Goal: Navigation & Orientation: Find specific page/section

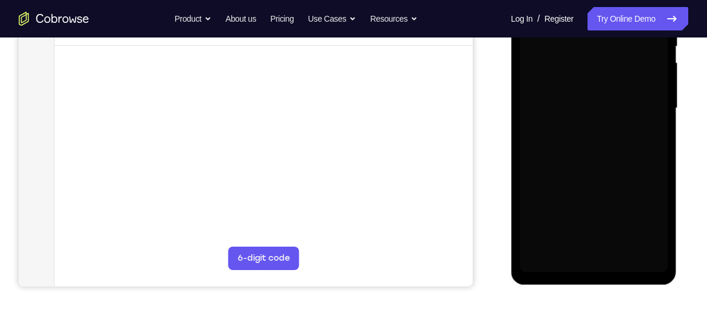
scroll to position [256, 0]
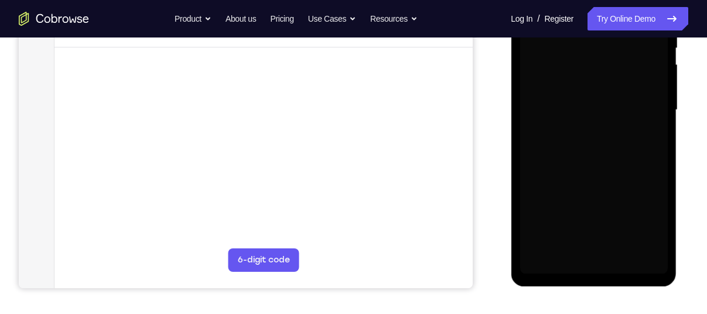
click at [593, 269] on div at bounding box center [593, 110] width 148 height 328
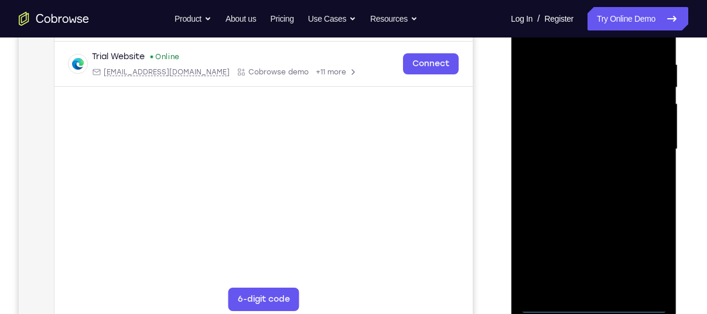
scroll to position [221, 0]
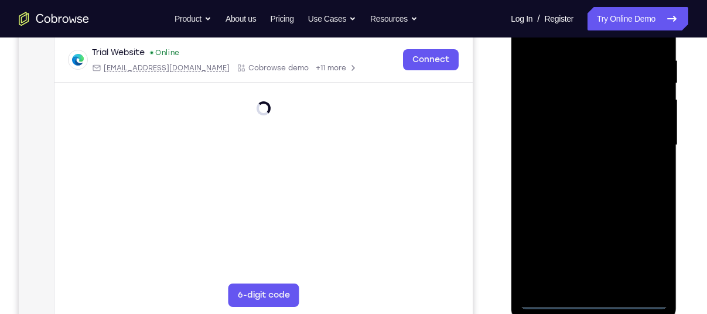
click at [598, 298] on div at bounding box center [593, 145] width 148 height 328
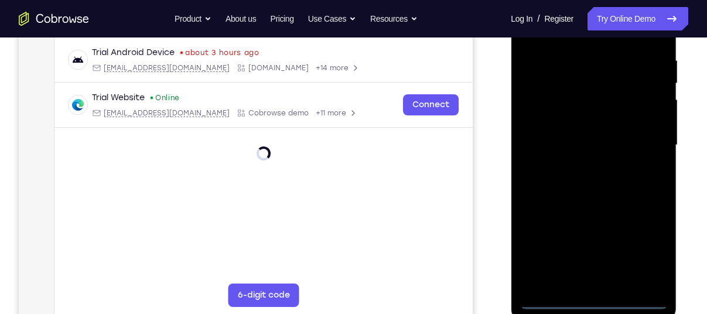
click at [598, 298] on div at bounding box center [593, 145] width 148 height 328
click at [647, 252] on div at bounding box center [593, 145] width 148 height 328
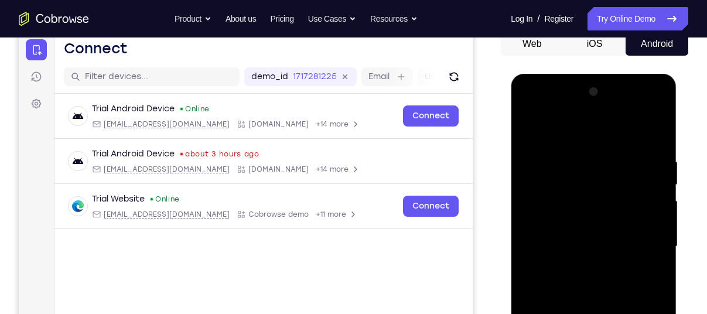
scroll to position [111, 0]
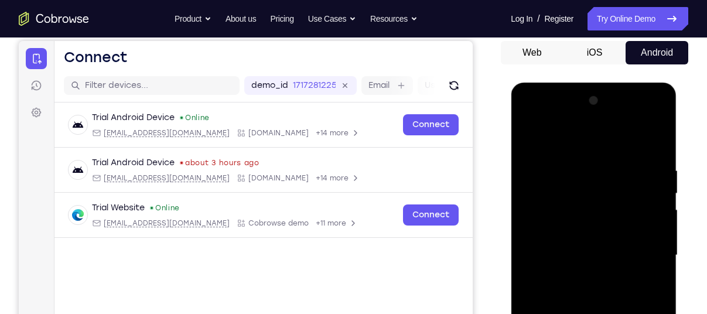
click at [550, 122] on div at bounding box center [593, 255] width 148 height 328
click at [542, 225] on div at bounding box center [593, 255] width 148 height 328
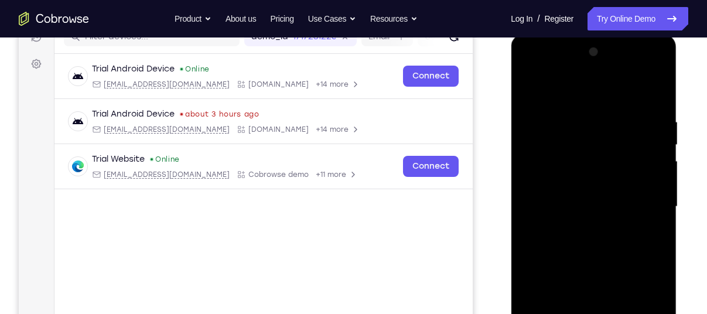
scroll to position [163, 0]
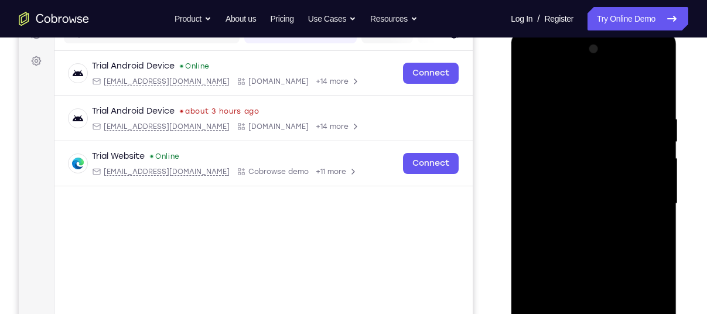
click at [575, 210] on div at bounding box center [593, 204] width 148 height 328
click at [558, 187] on div at bounding box center [593, 204] width 148 height 328
click at [565, 216] on div at bounding box center [593, 204] width 148 height 328
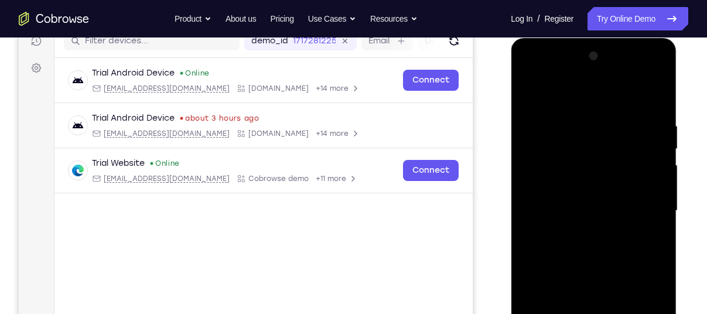
scroll to position [188, 0]
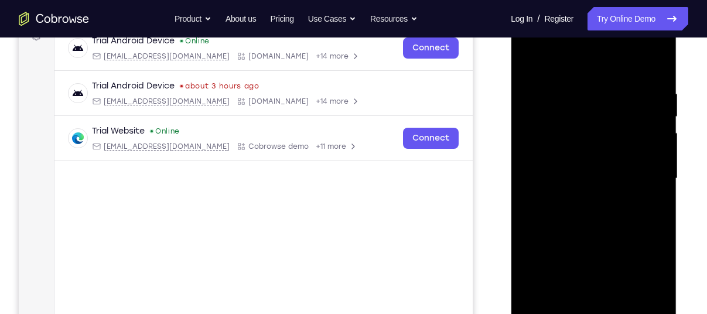
click at [609, 242] on div at bounding box center [593, 179] width 148 height 328
click at [566, 155] on div at bounding box center [593, 179] width 148 height 328
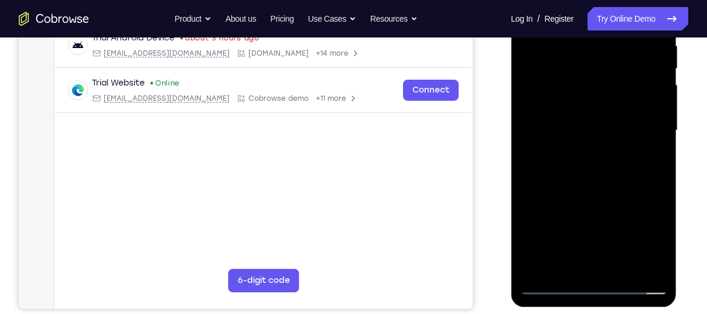
drag, startPoint x: 589, startPoint y: 190, endPoint x: 586, endPoint y: 148, distance: 42.3
click at [586, 148] on div at bounding box center [593, 131] width 148 height 328
click at [581, 261] on div at bounding box center [593, 131] width 148 height 328
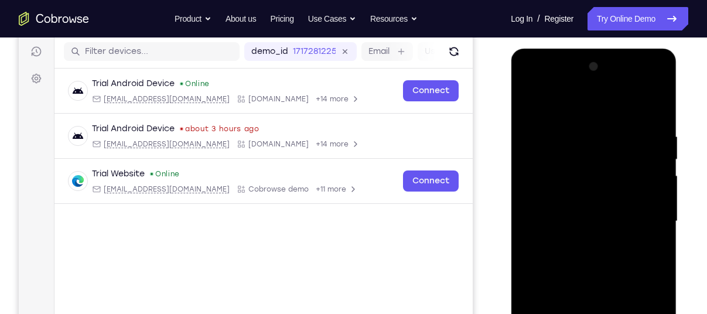
scroll to position [145, 0]
click at [550, 207] on div at bounding box center [593, 222] width 148 height 328
click at [642, 78] on div at bounding box center [593, 222] width 148 height 328
click at [546, 83] on div at bounding box center [593, 222] width 148 height 328
click at [650, 213] on div at bounding box center [593, 222] width 148 height 328
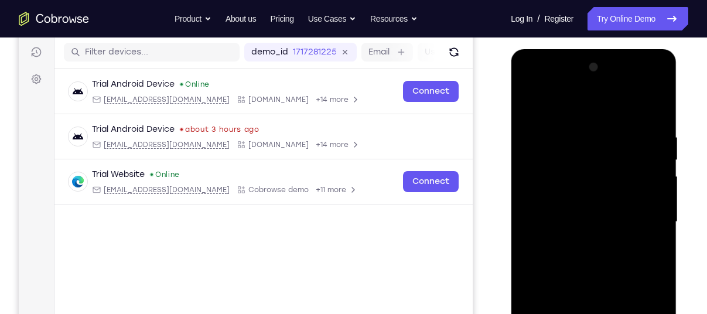
click at [579, 241] on div at bounding box center [593, 222] width 148 height 328
click at [585, 274] on div at bounding box center [593, 222] width 148 height 328
click at [578, 211] on div at bounding box center [593, 222] width 148 height 328
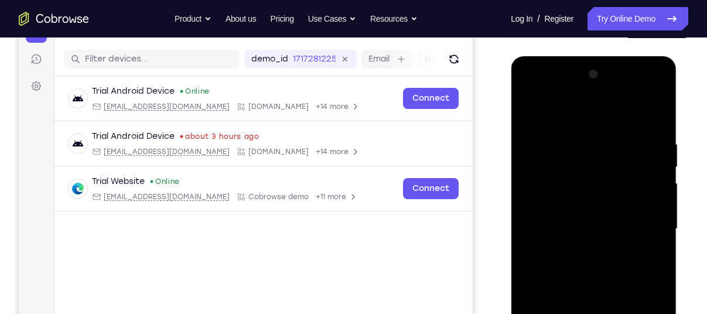
scroll to position [118, 0]
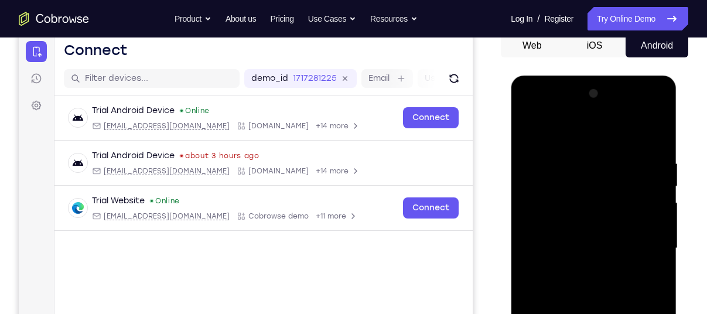
click at [643, 106] on div at bounding box center [593, 248] width 148 height 328
click at [577, 157] on div at bounding box center [593, 248] width 148 height 328
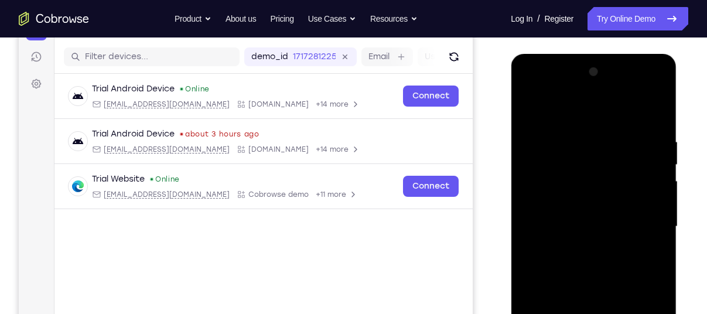
scroll to position [144, 0]
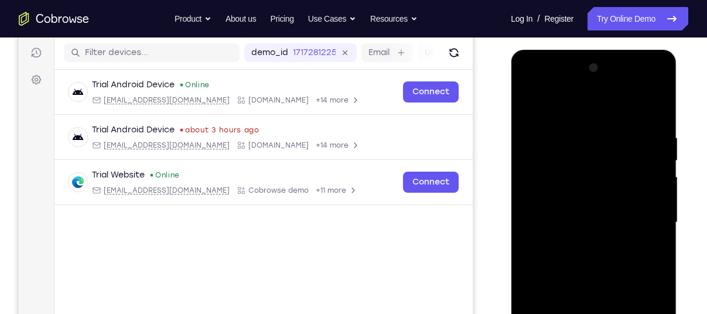
click at [552, 249] on div at bounding box center [593, 223] width 148 height 328
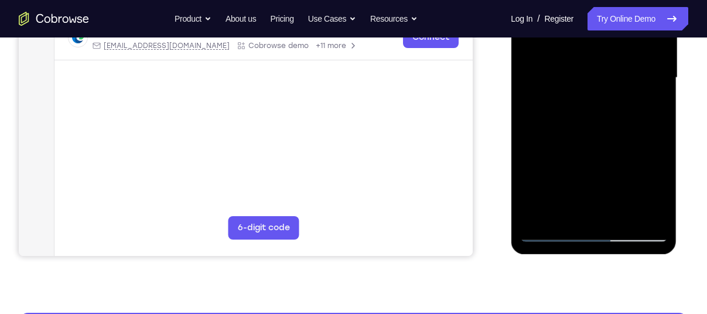
scroll to position [294, 0]
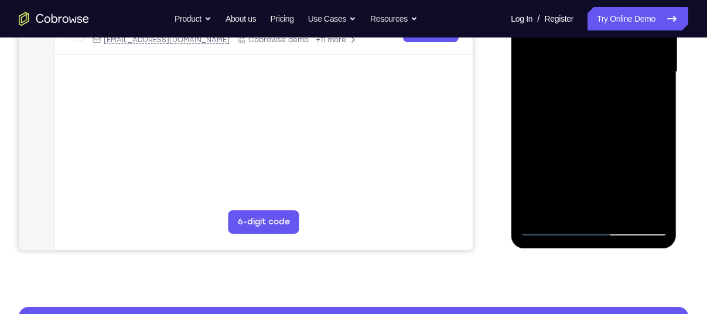
click at [575, 202] on div at bounding box center [593, 72] width 148 height 328
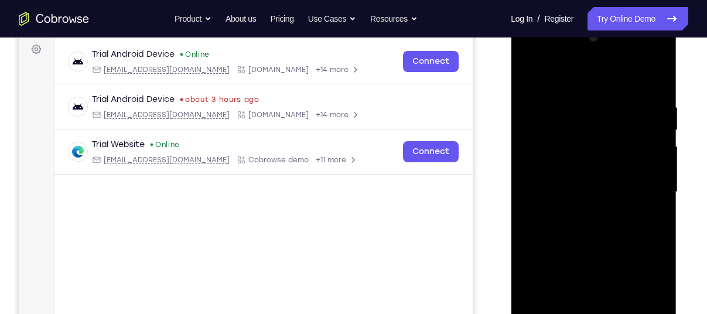
scroll to position [180, 0]
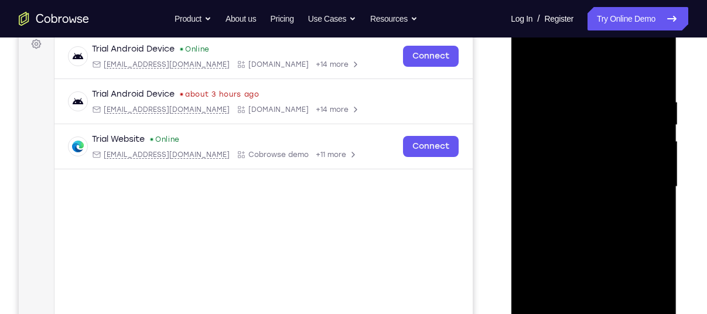
click at [642, 48] on div at bounding box center [593, 187] width 148 height 328
click at [563, 92] on div at bounding box center [593, 187] width 148 height 328
click at [642, 48] on div at bounding box center [593, 187] width 148 height 328
click at [571, 112] on div at bounding box center [593, 187] width 148 height 328
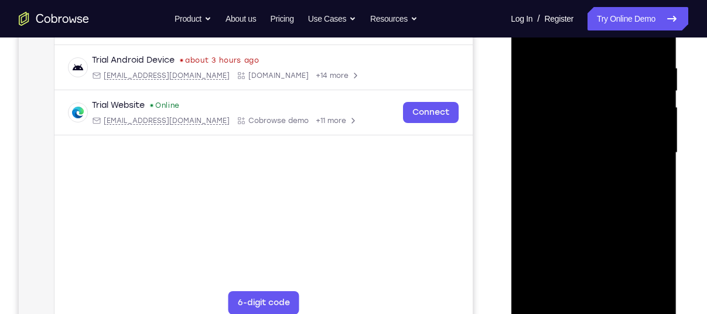
scroll to position [215, 0]
click at [588, 220] on div at bounding box center [593, 152] width 148 height 328
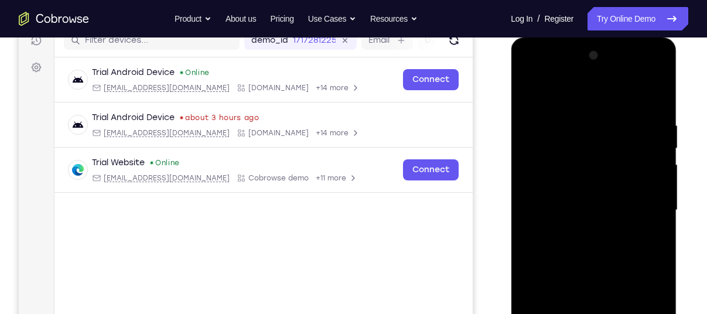
scroll to position [156, 0]
click at [642, 73] on div at bounding box center [593, 211] width 148 height 328
click at [573, 91] on div at bounding box center [593, 211] width 148 height 328
click at [650, 213] on div at bounding box center [593, 211] width 148 height 328
click at [582, 227] on div at bounding box center [593, 211] width 148 height 328
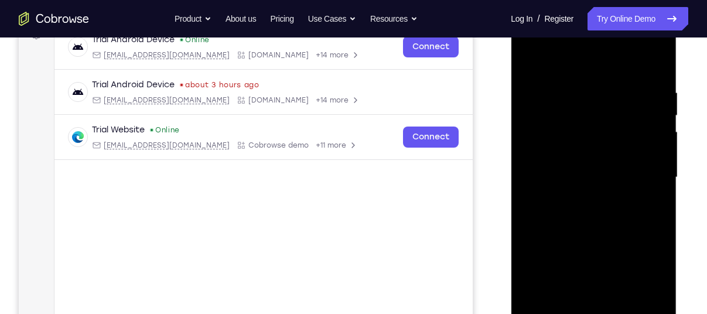
scroll to position [190, 0]
click at [584, 232] on div at bounding box center [593, 177] width 148 height 328
click at [584, 163] on div at bounding box center [593, 177] width 148 height 328
click at [602, 139] on div at bounding box center [593, 177] width 148 height 328
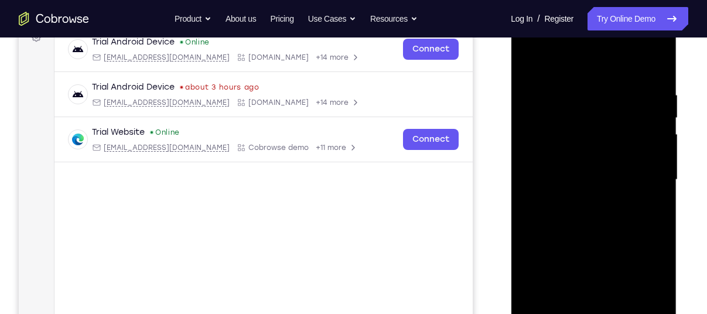
scroll to position [169, 0]
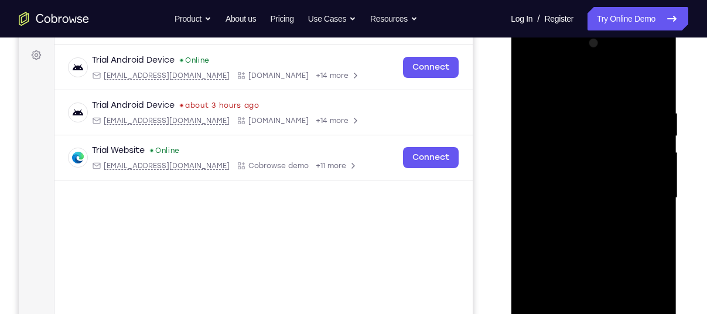
click at [614, 135] on div at bounding box center [593, 198] width 148 height 328
click at [619, 140] on div at bounding box center [593, 198] width 148 height 328
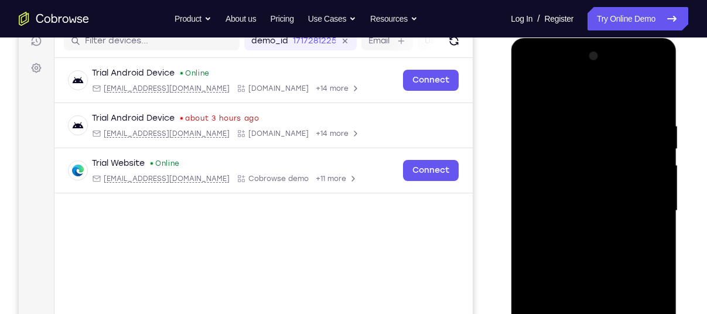
scroll to position [156, 0]
click at [584, 260] on div at bounding box center [593, 210] width 148 height 328
click at [657, 90] on div at bounding box center [593, 210] width 148 height 328
click at [531, 116] on div at bounding box center [593, 210] width 148 height 328
click at [529, 91] on div at bounding box center [593, 210] width 148 height 328
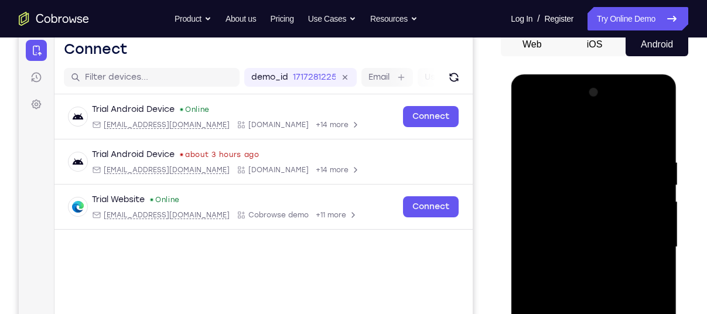
scroll to position [118, 0]
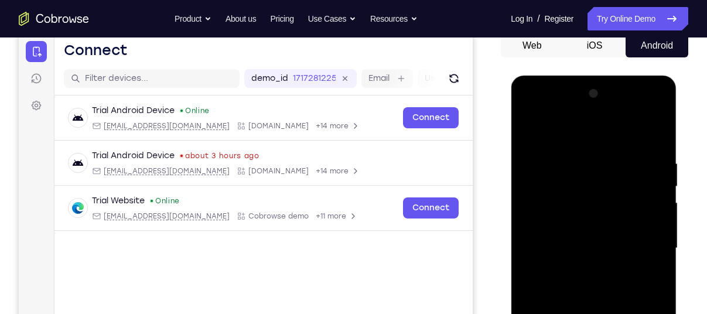
click at [529, 126] on div at bounding box center [593, 248] width 148 height 328
click at [578, 155] on div at bounding box center [593, 248] width 148 height 328
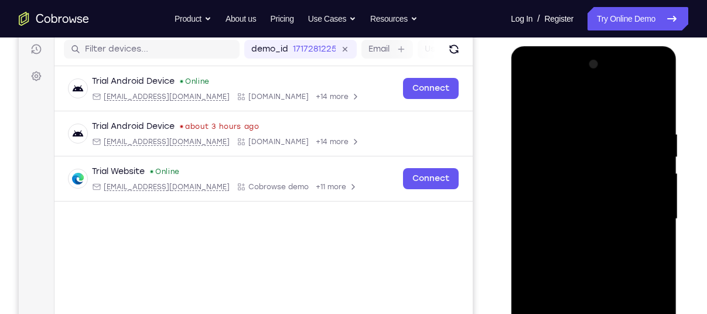
scroll to position [146, 0]
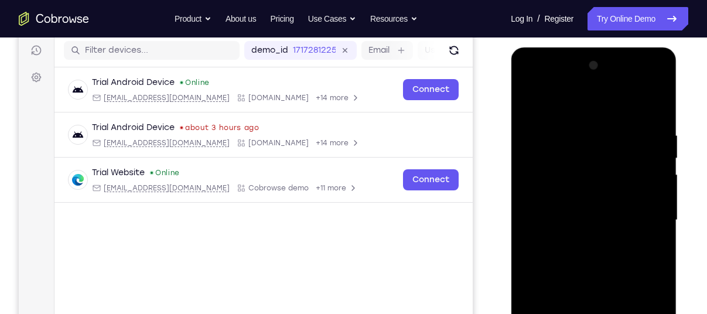
drag, startPoint x: 666, startPoint y: 167, endPoint x: 518, endPoint y: 186, distance: 149.3
click at [518, 186] on div at bounding box center [593, 221] width 166 height 349
drag, startPoint x: 653, startPoint y: 168, endPoint x: 530, endPoint y: 168, distance: 123.5
click at [530, 168] on div at bounding box center [593, 220] width 148 height 328
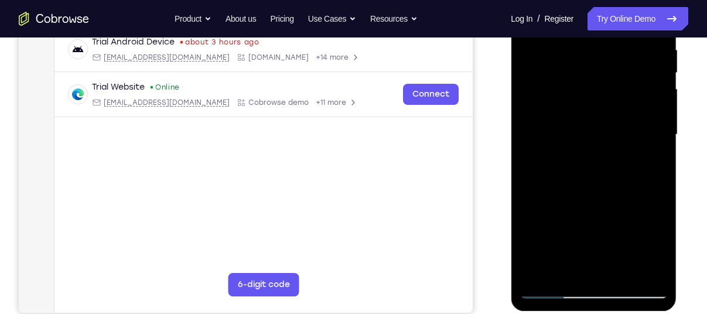
scroll to position [234, 0]
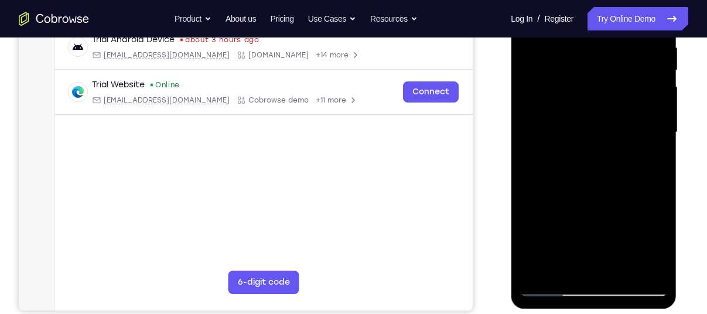
click at [637, 262] on div at bounding box center [593, 132] width 148 height 328
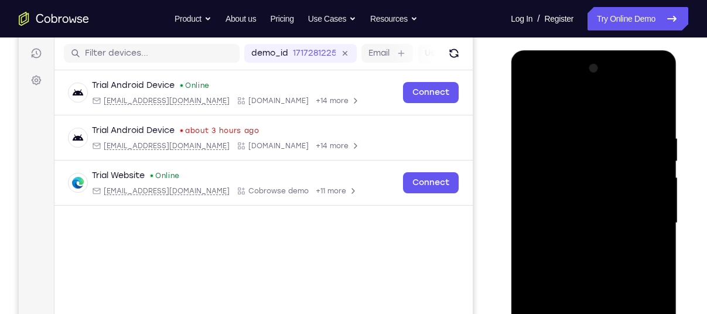
scroll to position [139, 0]
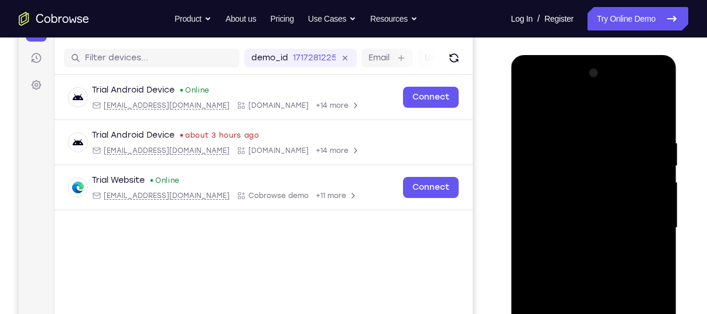
drag, startPoint x: 655, startPoint y: 180, endPoint x: 536, endPoint y: 183, distance: 118.9
click at [536, 183] on div at bounding box center [593, 228] width 148 height 328
drag, startPoint x: 658, startPoint y: 157, endPoint x: 558, endPoint y: 170, distance: 100.9
click at [558, 170] on div at bounding box center [593, 228] width 148 height 328
click at [655, 112] on div at bounding box center [593, 228] width 148 height 328
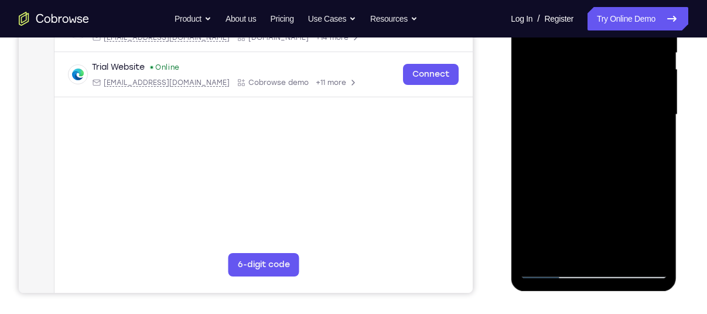
scroll to position [252, 0]
drag, startPoint x: 588, startPoint y: 205, endPoint x: 576, endPoint y: 90, distance: 115.4
click at [576, 90] on div at bounding box center [593, 114] width 148 height 328
drag, startPoint x: 578, startPoint y: 210, endPoint x: 611, endPoint y: 51, distance: 162.6
click at [611, 51] on div at bounding box center [593, 114] width 148 height 328
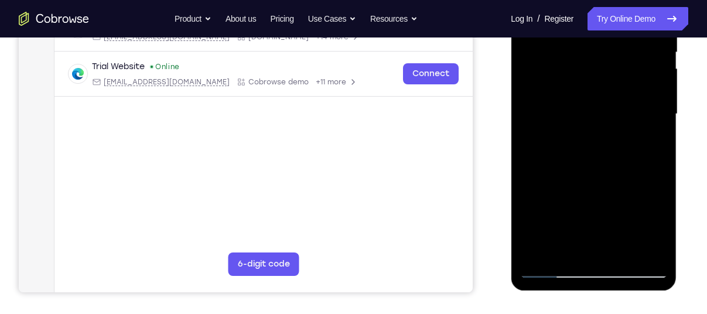
drag, startPoint x: 601, startPoint y: 163, endPoint x: 602, endPoint y: 25, distance: 137.6
click at [602, 25] on div at bounding box center [593, 114] width 148 height 328
drag, startPoint x: 608, startPoint y: 188, endPoint x: 594, endPoint y: 73, distance: 116.2
click at [594, 73] on div at bounding box center [593, 114] width 148 height 328
drag, startPoint x: 602, startPoint y: 166, endPoint x: 599, endPoint y: 112, distance: 54.0
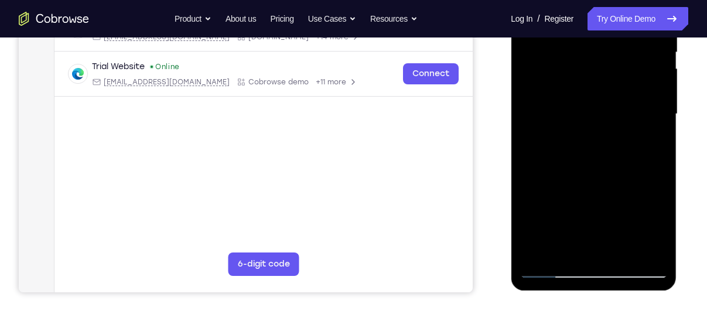
click at [599, 112] on div at bounding box center [593, 114] width 148 height 328
click at [656, 102] on div at bounding box center [593, 114] width 148 height 328
click at [661, 109] on div at bounding box center [593, 114] width 148 height 328
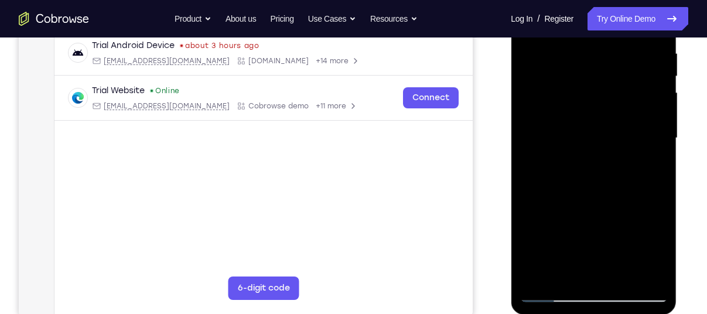
scroll to position [228, 0]
click at [661, 132] on div at bounding box center [593, 139] width 148 height 328
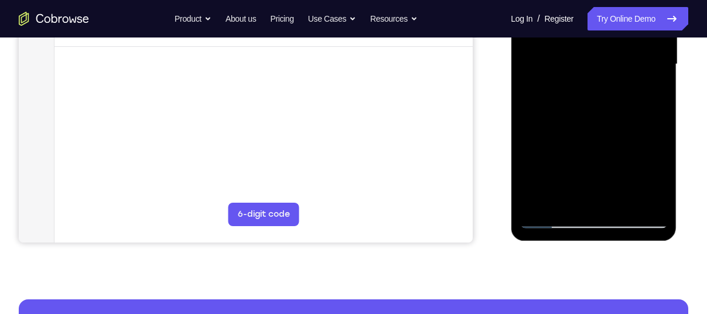
scroll to position [303, 0]
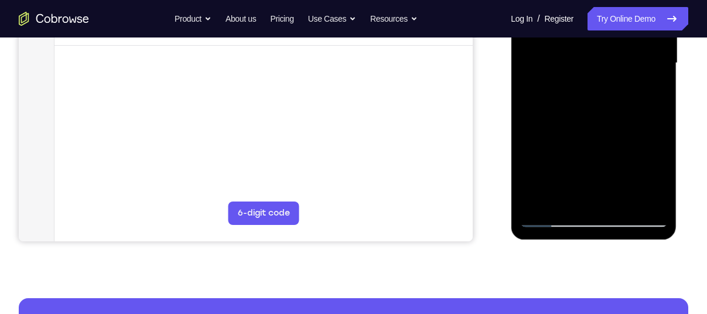
drag, startPoint x: 592, startPoint y: 151, endPoint x: 574, endPoint y: 60, distance: 92.7
click at [574, 60] on div at bounding box center [593, 63] width 148 height 328
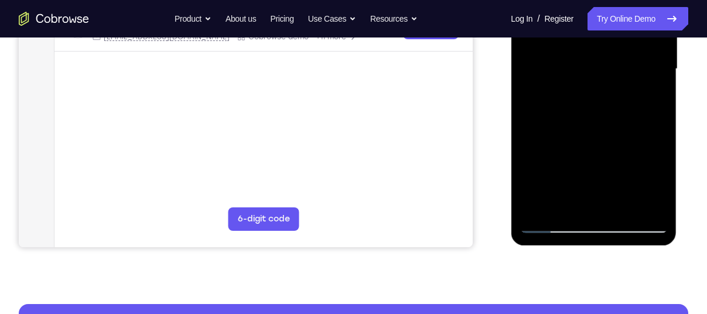
scroll to position [299, 0]
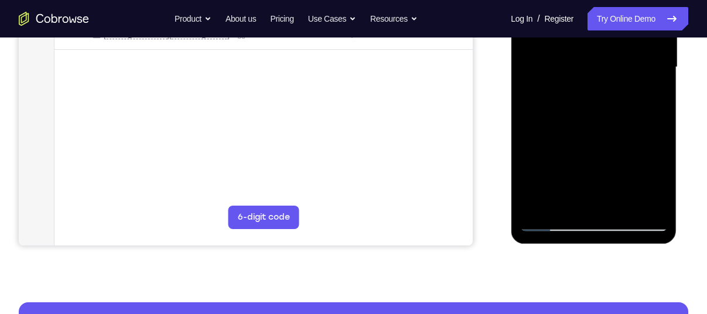
drag, startPoint x: 588, startPoint y: 131, endPoint x: 571, endPoint y: 26, distance: 106.2
click at [571, 26] on div at bounding box center [593, 67] width 148 height 328
drag, startPoint x: 594, startPoint y: 149, endPoint x: 591, endPoint y: 49, distance: 100.1
click at [591, 49] on div at bounding box center [593, 67] width 148 height 328
click at [657, 56] on div at bounding box center [593, 67] width 148 height 328
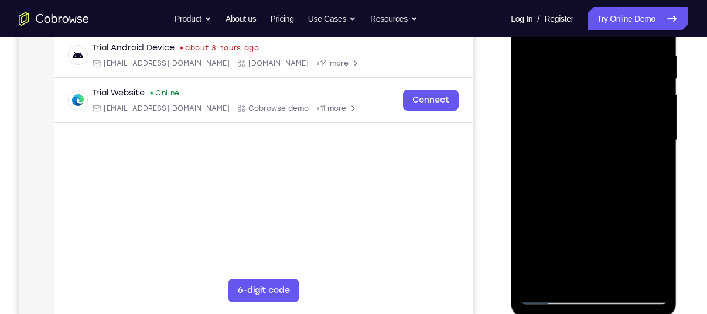
scroll to position [238, 0]
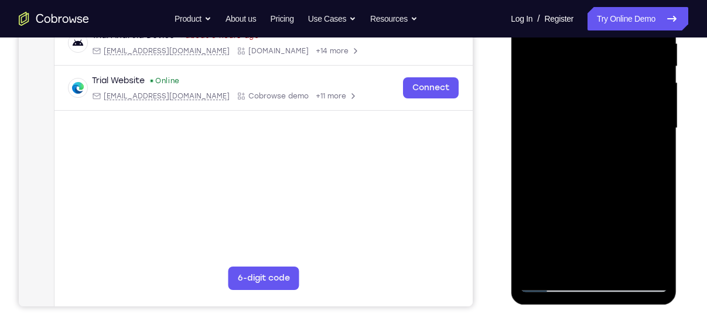
click at [660, 115] on div at bounding box center [593, 128] width 148 height 328
click at [656, 119] on div at bounding box center [593, 128] width 148 height 328
click at [665, 118] on div at bounding box center [593, 128] width 148 height 328
click at [660, 118] on div at bounding box center [593, 128] width 148 height 328
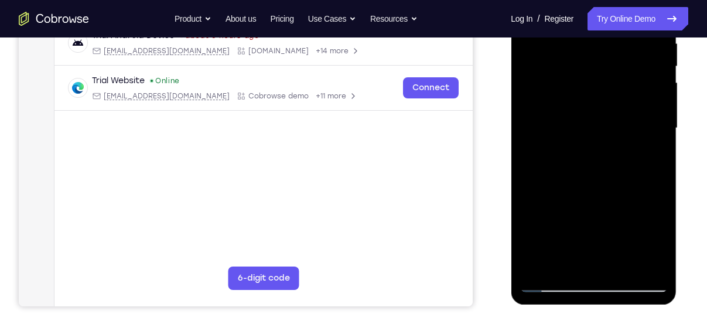
drag, startPoint x: 589, startPoint y: 170, endPoint x: 589, endPoint y: 34, distance: 135.8
click at [589, 34] on div at bounding box center [593, 128] width 148 height 328
drag, startPoint x: 590, startPoint y: 189, endPoint x: 596, endPoint y: 115, distance: 74.6
click at [596, 115] on div at bounding box center [593, 128] width 148 height 328
drag, startPoint x: 609, startPoint y: 180, endPoint x: 593, endPoint y: 55, distance: 125.7
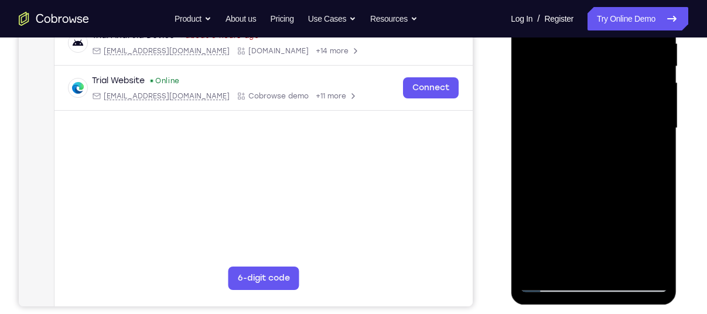
click at [593, 55] on div at bounding box center [593, 128] width 148 height 328
drag, startPoint x: 593, startPoint y: 210, endPoint x: 575, endPoint y: 47, distance: 164.3
click at [575, 47] on div at bounding box center [593, 128] width 148 height 328
drag, startPoint x: 573, startPoint y: 202, endPoint x: 566, endPoint y: 66, distance: 136.0
click at [566, 66] on div at bounding box center [593, 128] width 148 height 328
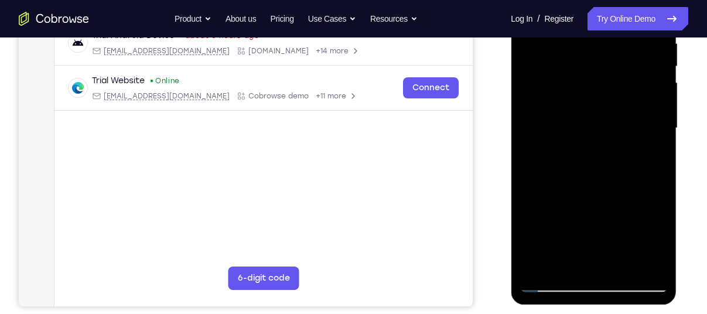
drag, startPoint x: 600, startPoint y: 204, endPoint x: 593, endPoint y: 30, distance: 174.6
click at [593, 30] on div at bounding box center [593, 128] width 148 height 328
click at [660, 119] on div at bounding box center [593, 128] width 148 height 328
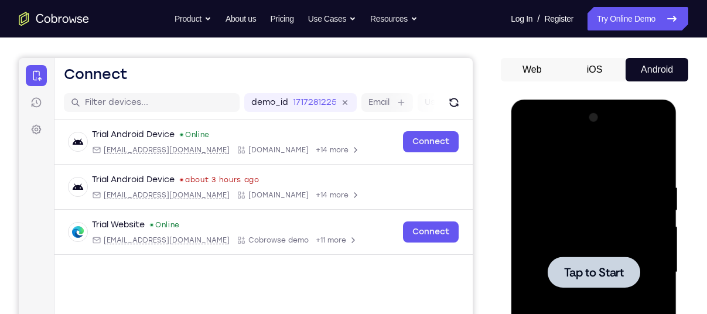
scroll to position [95, 0]
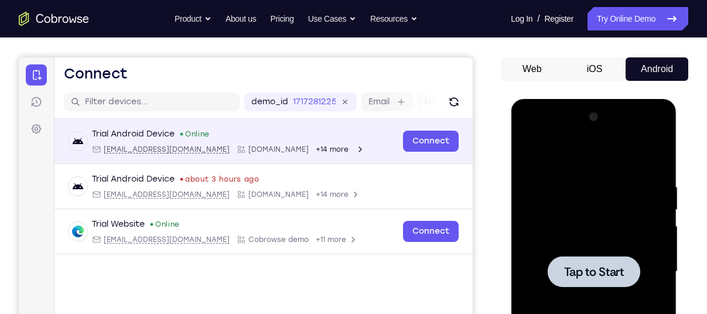
click at [355, 150] on icon "Open device details" at bounding box center [359, 149] width 9 height 9
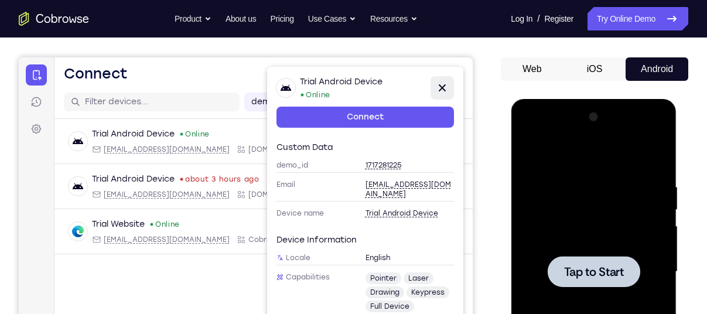
click at [434, 92] on button "Close" at bounding box center [441, 87] width 23 height 23
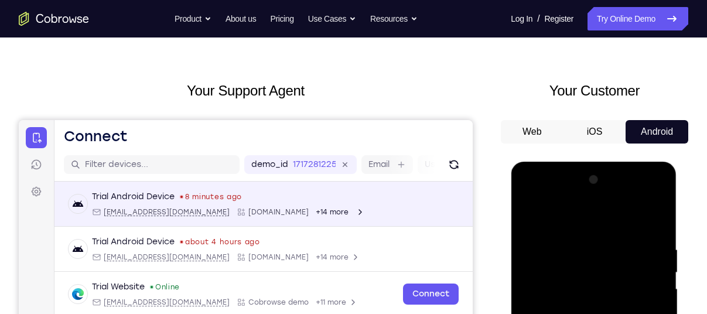
scroll to position [0, 0]
